Goal: Check status

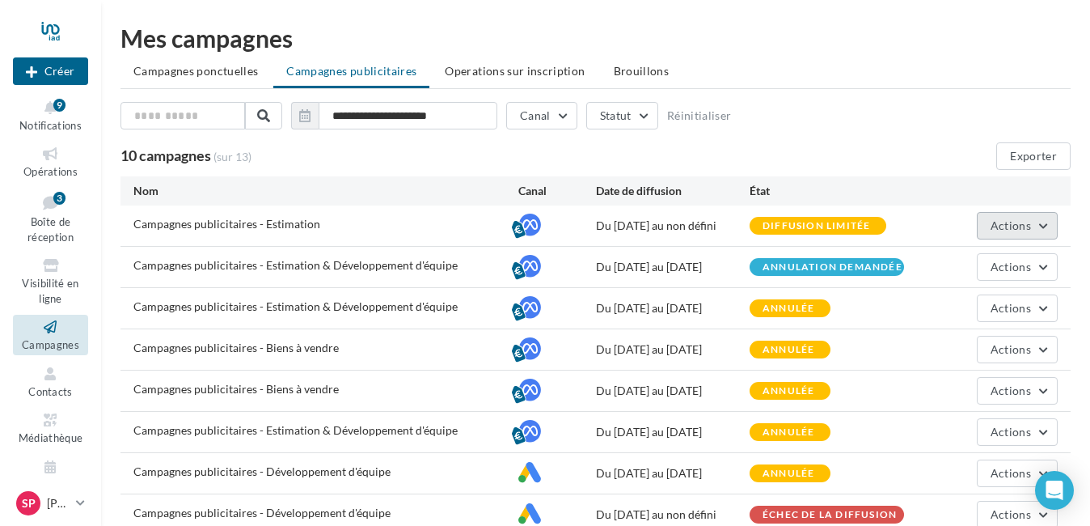
click at [1032, 229] on button "Actions" at bounding box center [1017, 225] width 81 height 27
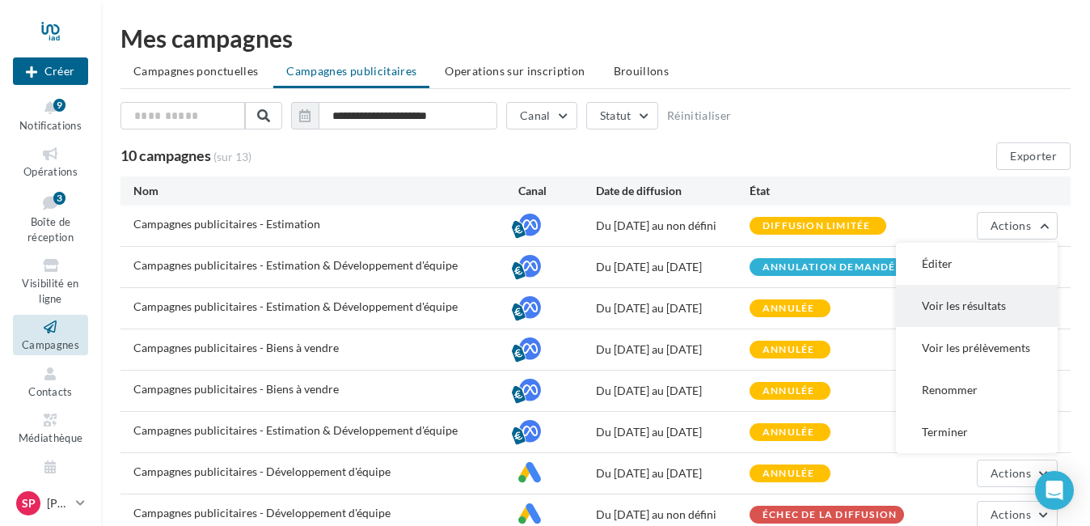
click at [958, 299] on button "Voir les résultats" at bounding box center [977, 306] width 162 height 42
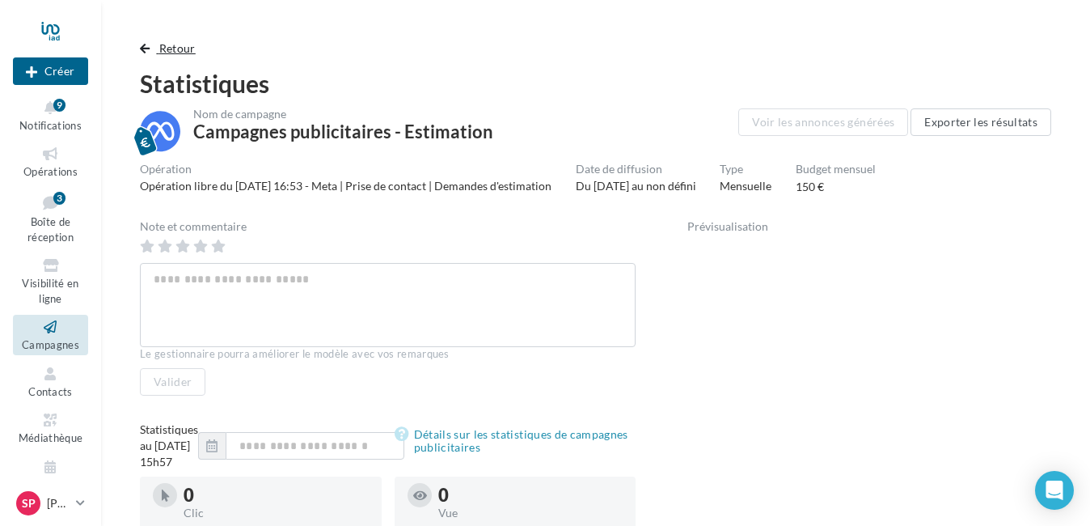
click at [141, 48] on span "button" at bounding box center [145, 48] width 10 height 11
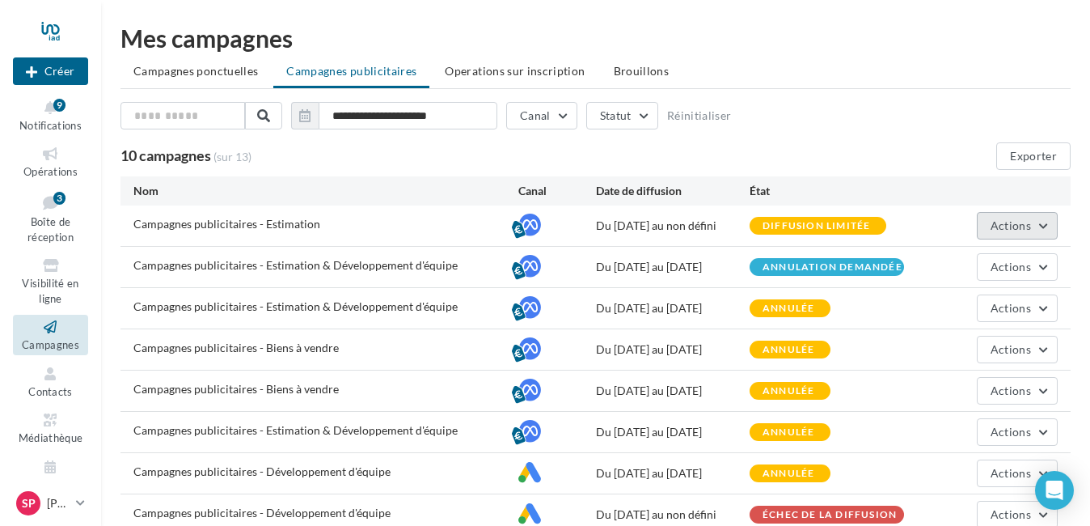
click at [1026, 229] on span "Actions" at bounding box center [1011, 225] width 40 height 14
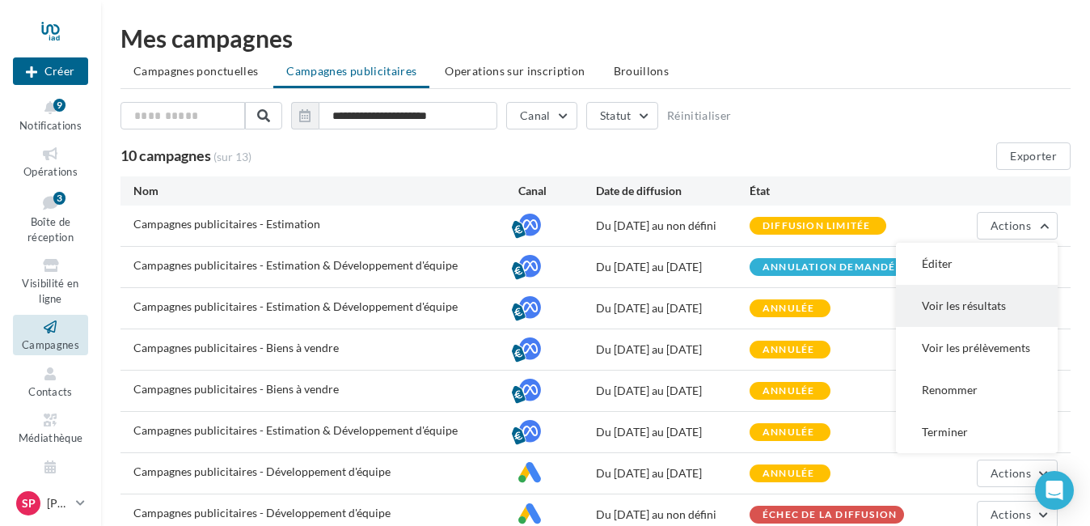
click at [984, 301] on button "Voir les résultats" at bounding box center [977, 306] width 162 height 42
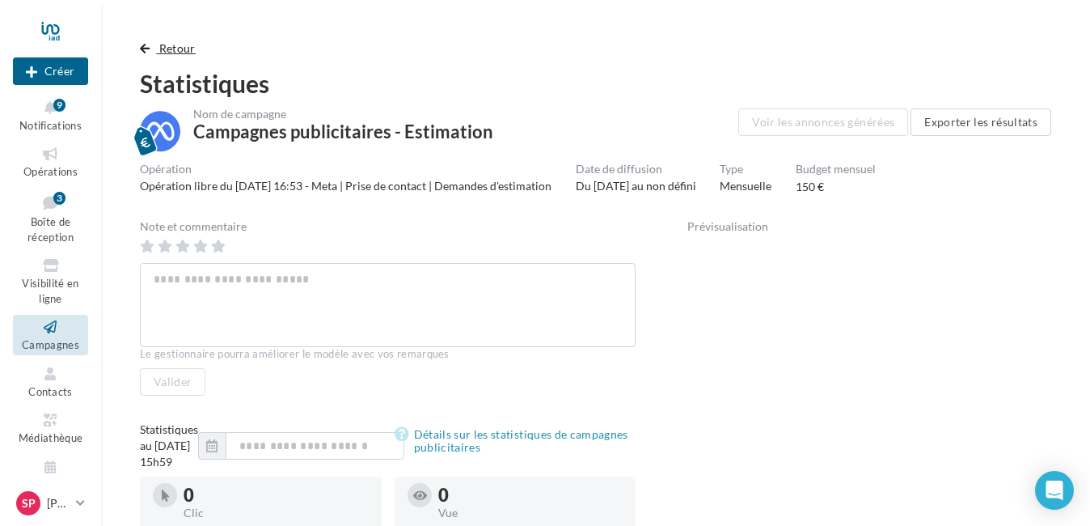
click at [153, 41] on button "Retour" at bounding box center [171, 48] width 62 height 19
